Goal: Use online tool/utility: Utilize a website feature to perform a specific function

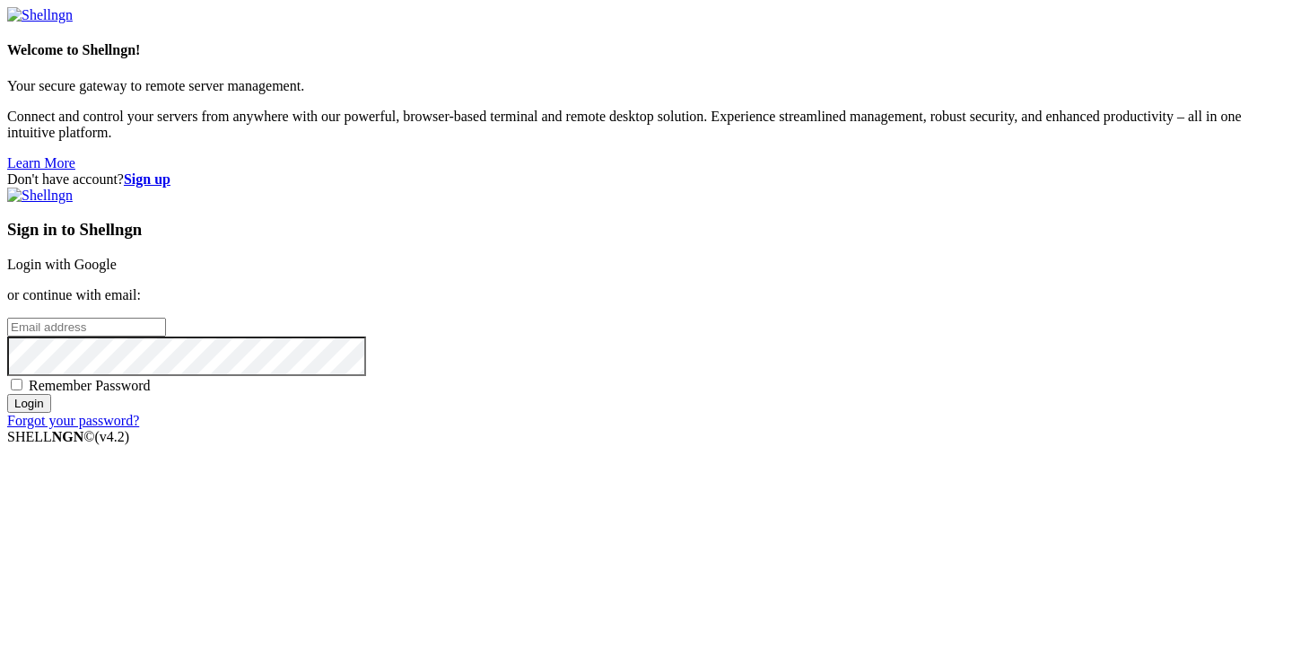
type input "[PERSON_NAME][EMAIL_ADDRESS][DOMAIN_NAME]"
click at [51, 413] on input "Login" at bounding box center [29, 403] width 44 height 19
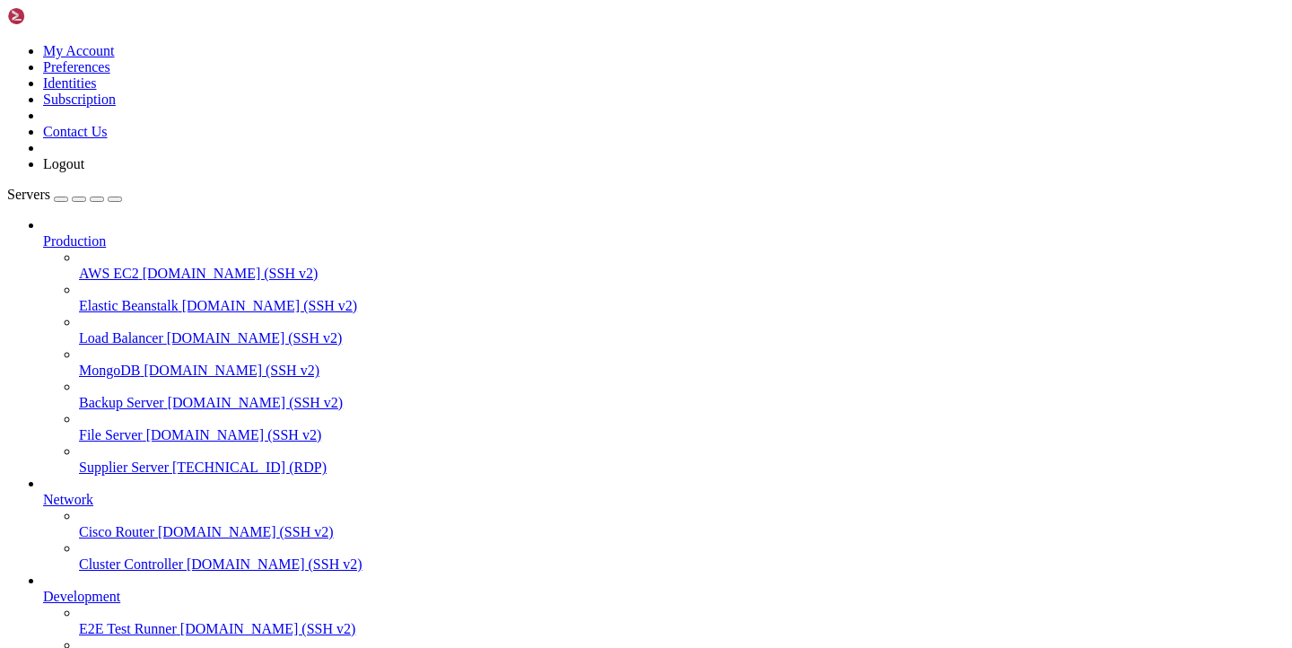
click at [172, 459] on span "[TECHNICAL_ID] (RDP)" at bounding box center [249, 466] width 154 height 15
drag, startPoint x: 119, startPoint y: 446, endPoint x: 180, endPoint y: 324, distance: 136.4
click at [172, 459] on span "[TECHNICAL_ID] (RDP)" at bounding box center [249, 466] width 154 height 15
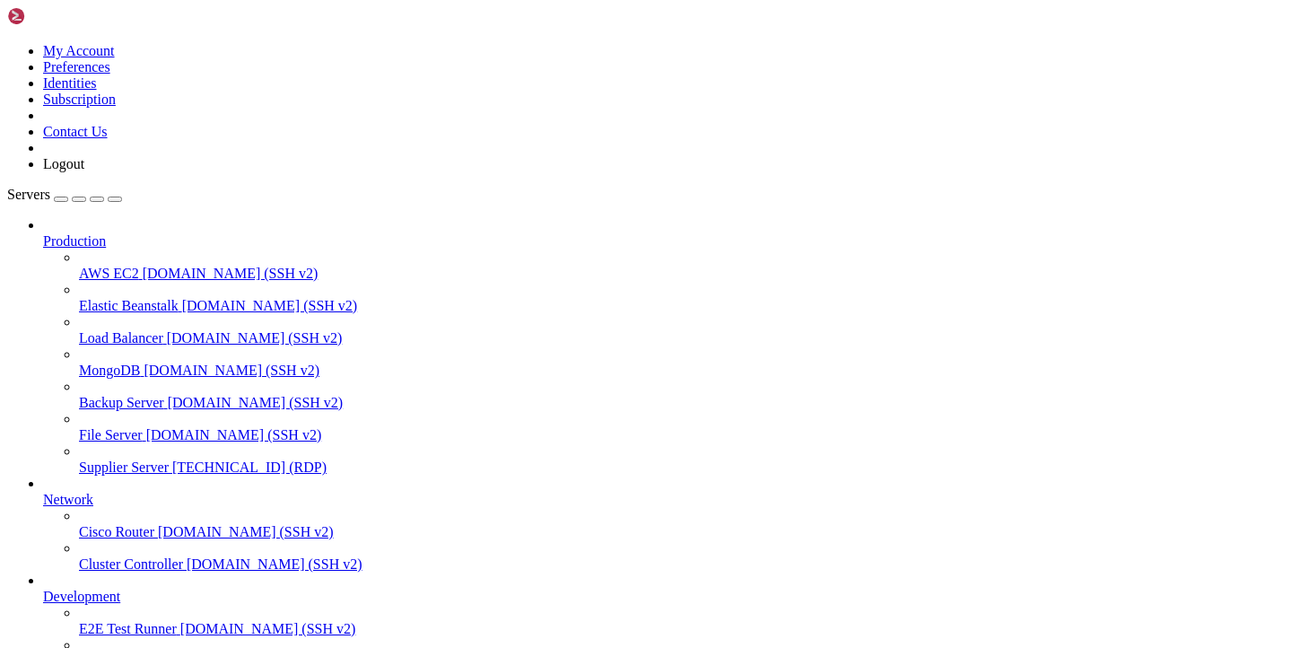
drag, startPoint x: 257, startPoint y: 1232, endPoint x: 379, endPoint y: 1232, distance: 122.9
